Goal: Transaction & Acquisition: Purchase product/service

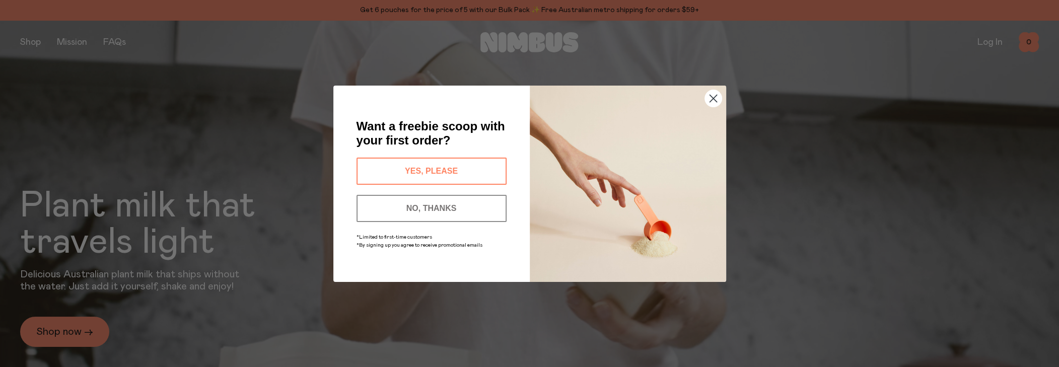
click at [428, 164] on button "YES, PLEASE" at bounding box center [432, 171] width 150 height 27
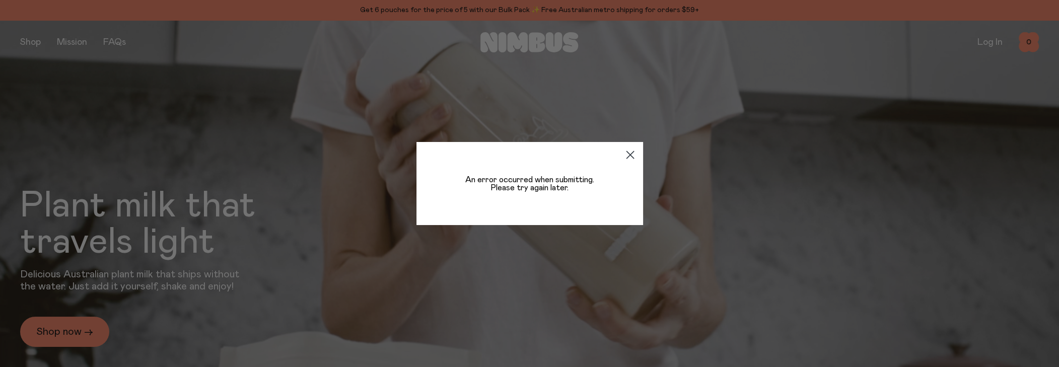
click at [626, 156] on circle "Close dialog" at bounding box center [629, 155] width 17 height 17
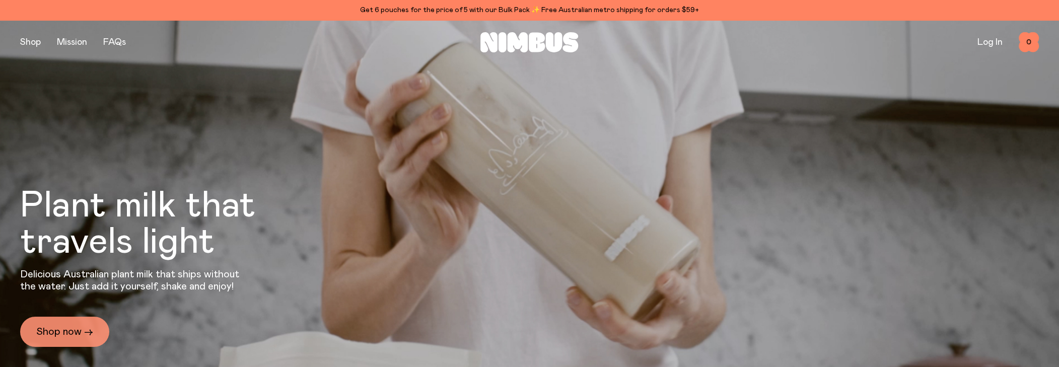
click at [55, 331] on link "Shop now →" at bounding box center [64, 332] width 89 height 30
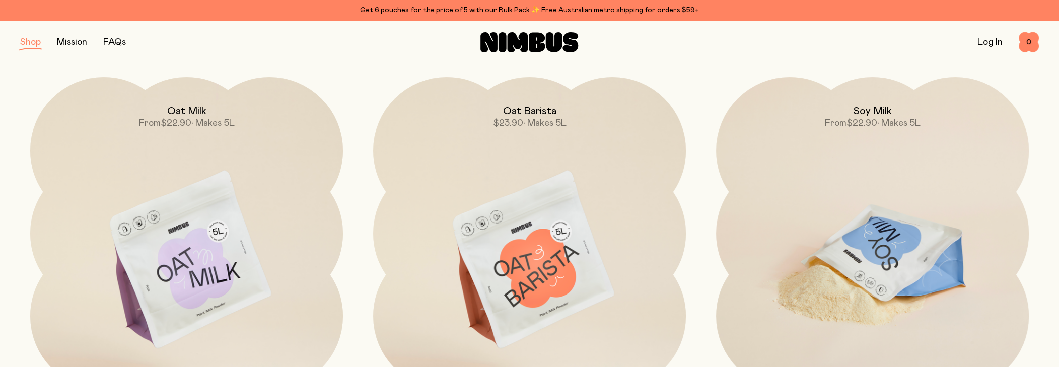
scroll to position [101, 0]
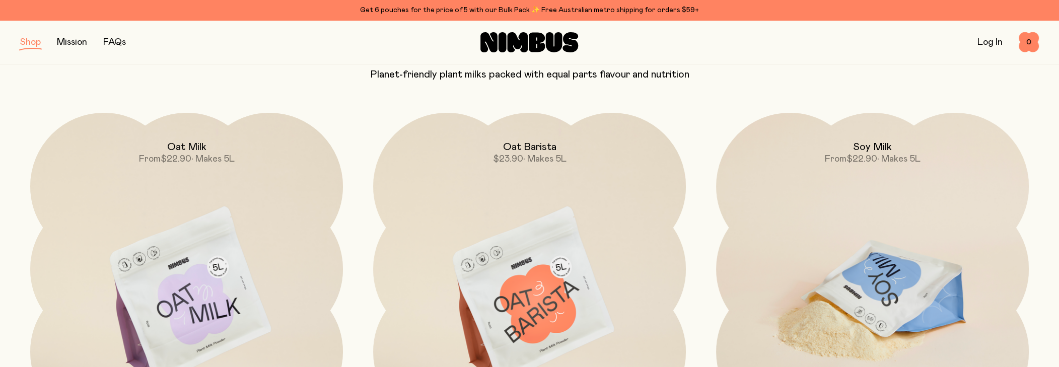
click at [898, 314] on img at bounding box center [872, 297] width 313 height 368
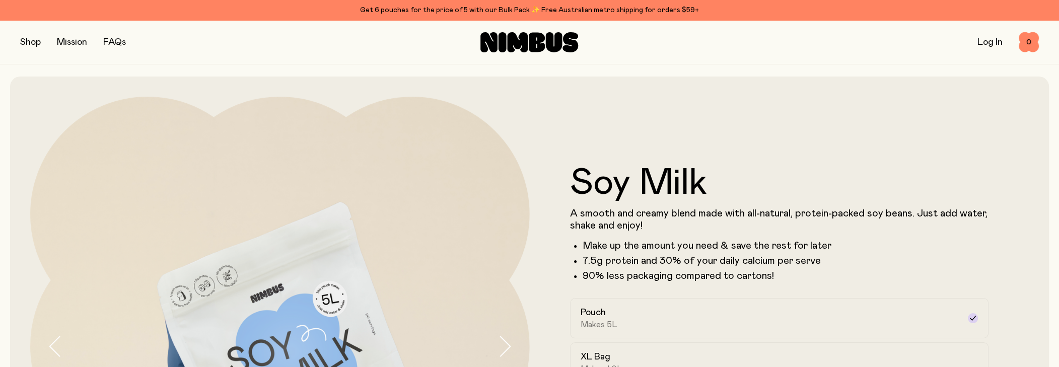
click at [980, 41] on link "Log In" at bounding box center [989, 42] width 25 height 9
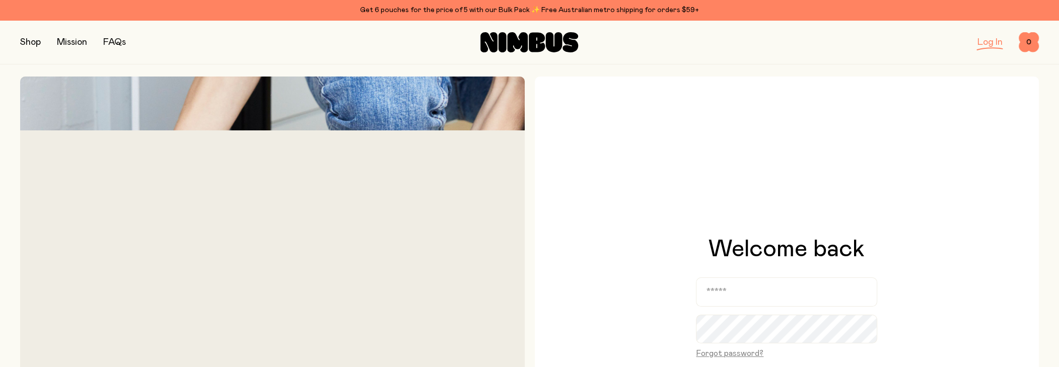
scroll to position [101, 0]
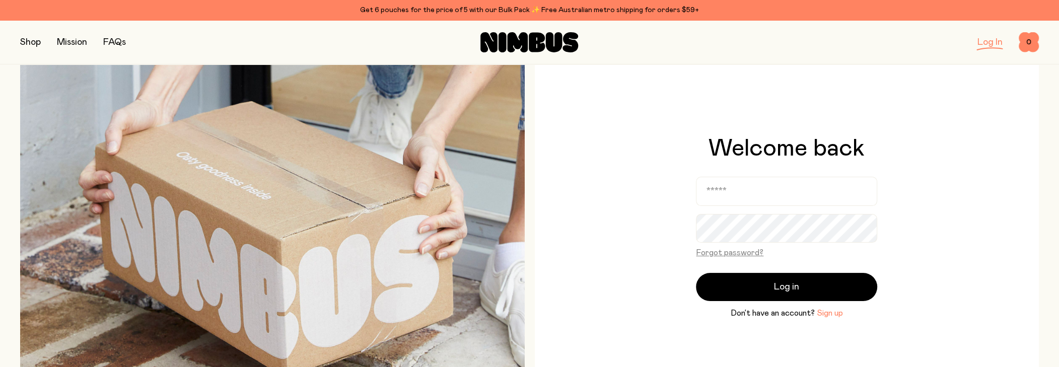
click at [829, 315] on button "Sign up" at bounding box center [830, 313] width 26 height 12
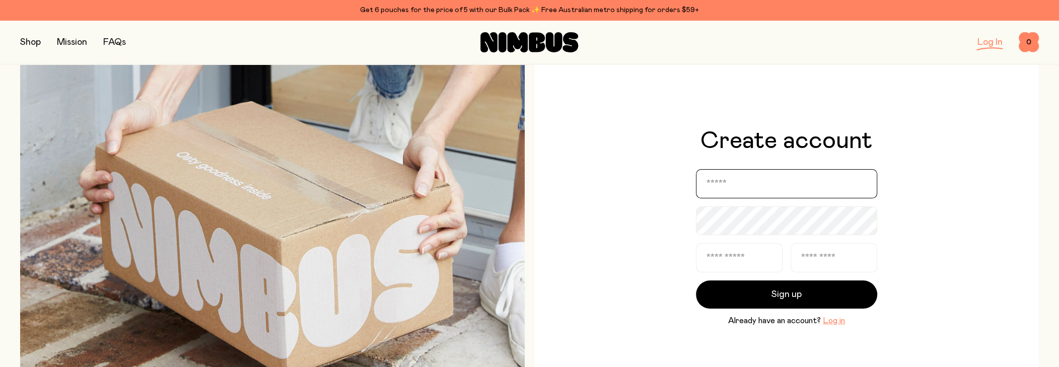
click at [721, 191] on input "email" at bounding box center [786, 183] width 181 height 29
type input "**********"
type input "*****"
type input "********"
click at [31, 45] on button "button" at bounding box center [30, 42] width 21 height 14
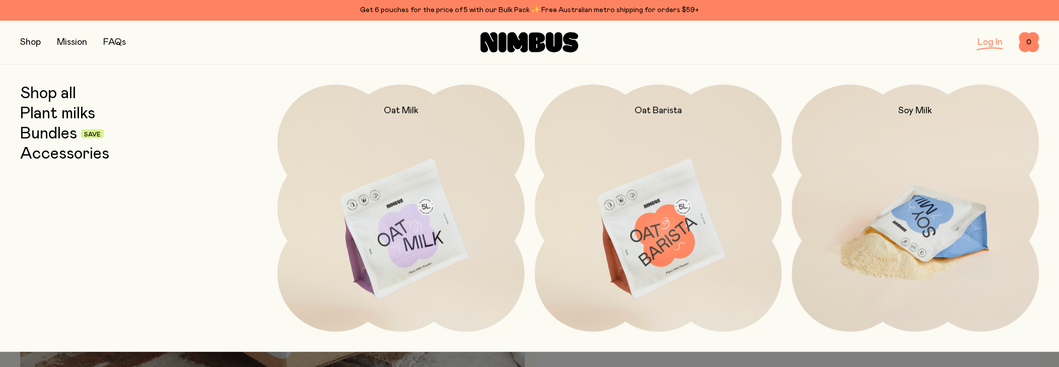
click at [890, 206] on img at bounding box center [915, 230] width 247 height 291
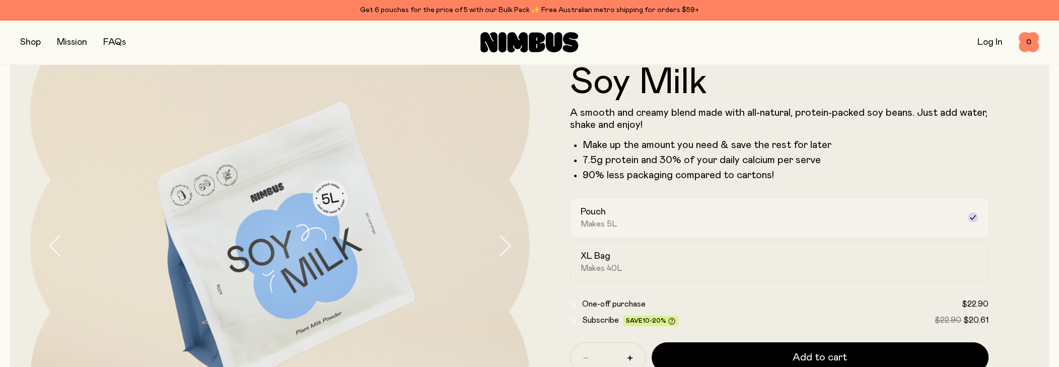
scroll to position [201, 0]
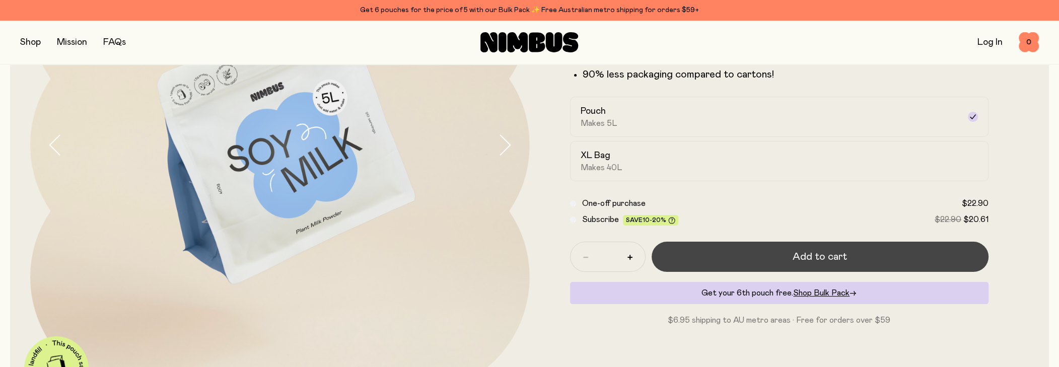
click at [788, 259] on button "Add to cart" at bounding box center [820, 257] width 337 height 30
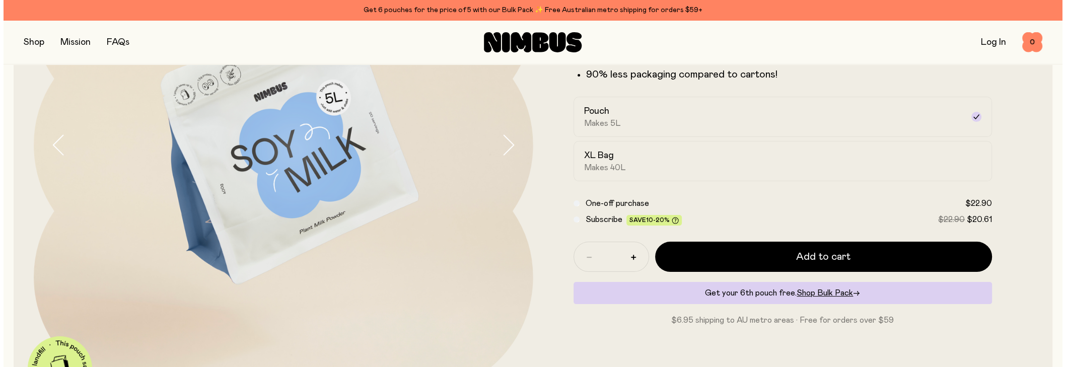
scroll to position [0, 0]
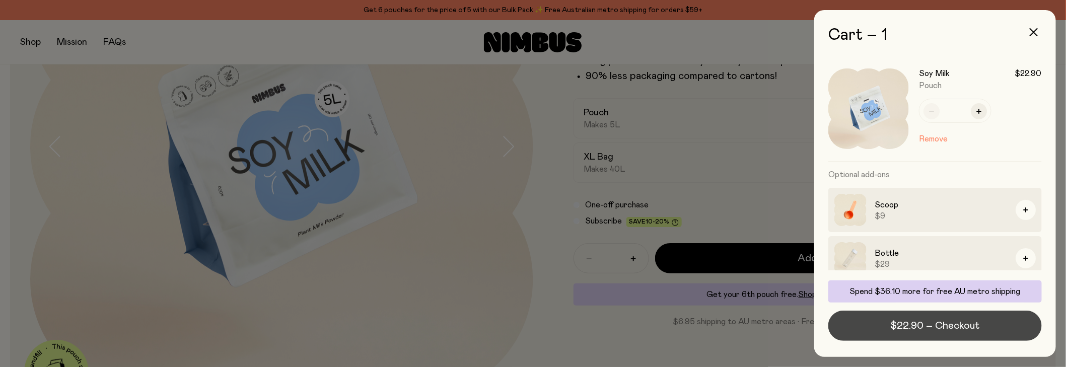
click at [933, 322] on span "$22.90 – Checkout" at bounding box center [935, 326] width 89 height 14
